Goal: Task Accomplishment & Management: Use online tool/utility

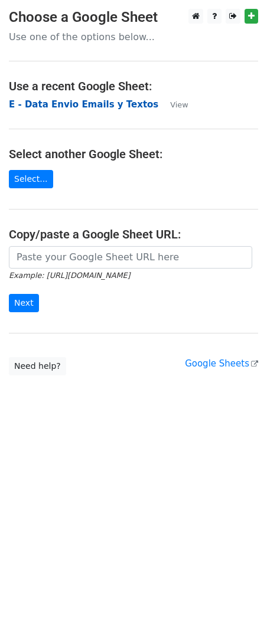
click at [112, 105] on strong "E - Data Envio Emails y Textos" at bounding box center [83, 104] width 149 height 11
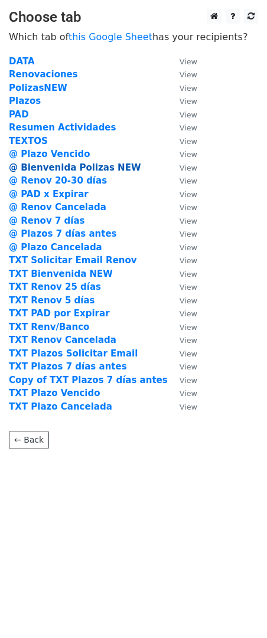
click at [98, 165] on strong "@ Bienvenida Polizas NEW" at bounding box center [75, 167] width 132 height 11
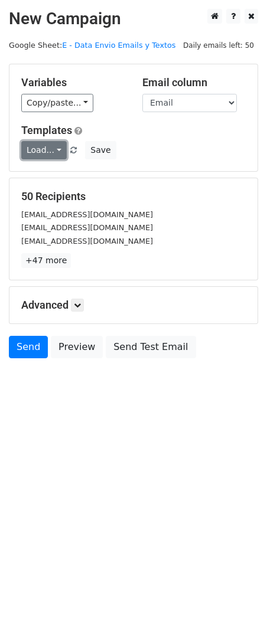
click at [55, 151] on link "Load..." at bounding box center [43, 150] width 45 height 18
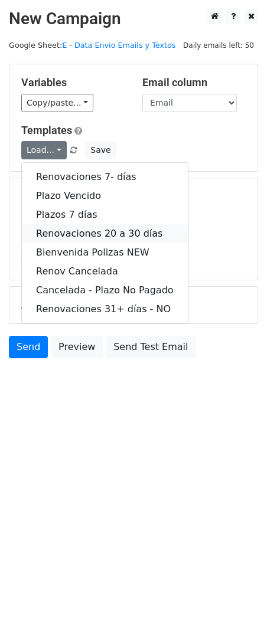
click at [148, 236] on link "Renovaciones 20 a 30 días" at bounding box center [105, 233] width 166 height 19
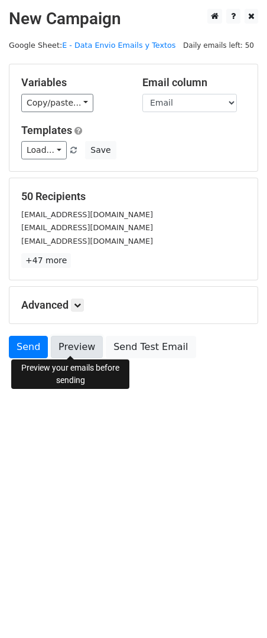
click at [76, 347] on link "Preview" at bounding box center [77, 347] width 52 height 22
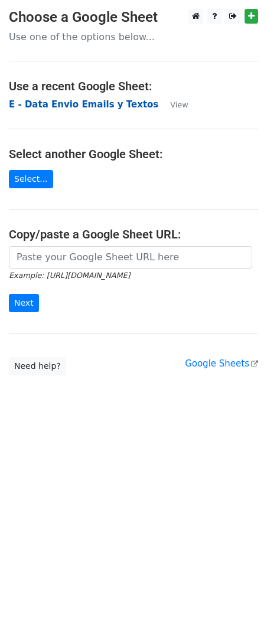
click at [87, 105] on strong "E - Data Envio Emails y Textos" at bounding box center [83, 104] width 149 height 11
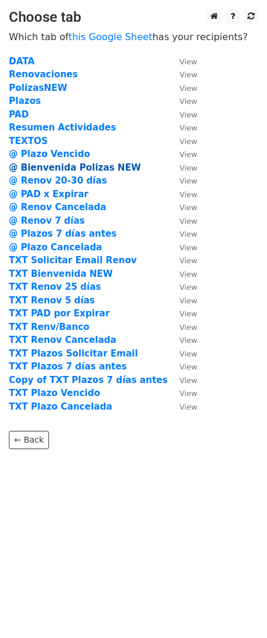
click at [103, 167] on strong "@ Bienvenida Polizas NEW" at bounding box center [75, 167] width 132 height 11
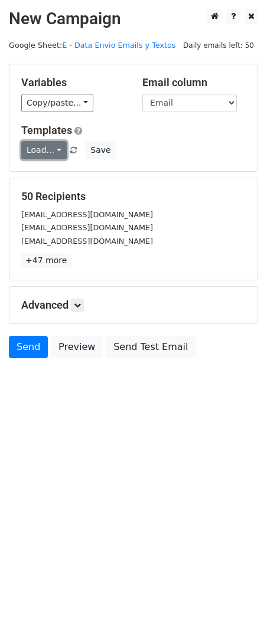
click at [37, 153] on link "Load..." at bounding box center [43, 150] width 45 height 18
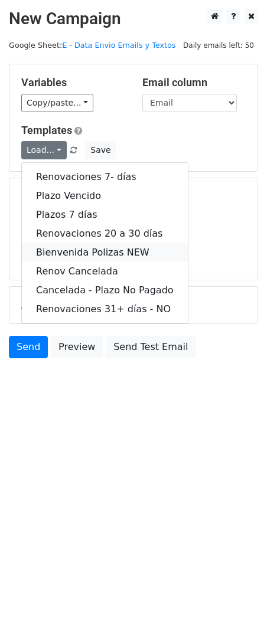
click at [136, 247] on link "Bienvenida Polizas NEW" at bounding box center [105, 252] width 166 height 19
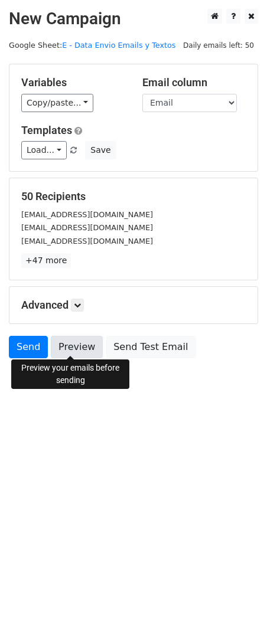
click at [80, 349] on link "Preview" at bounding box center [77, 347] width 52 height 22
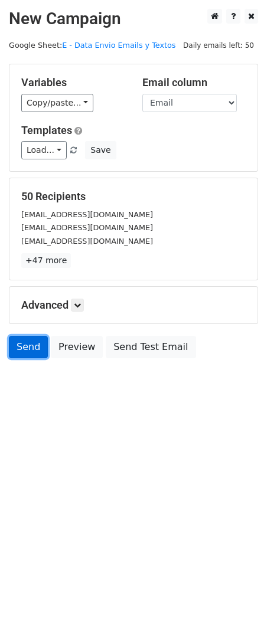
click at [21, 345] on link "Send" at bounding box center [28, 347] width 39 height 22
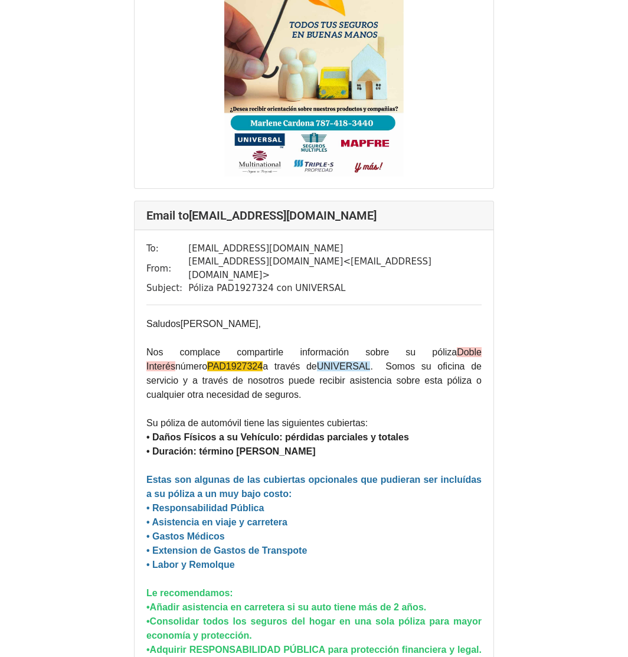
scroll to position [4880, 0]
